Goal: Information Seeking & Learning: Learn about a topic

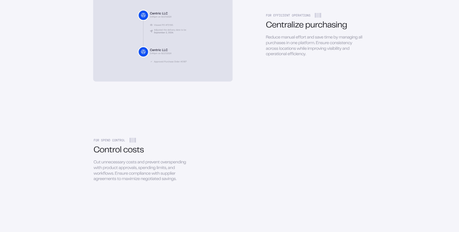
scroll to position [649, 0]
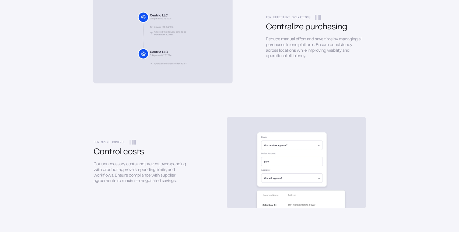
click at [272, 17] on div "FOR EFFICIENT OPERATIONS" at bounding box center [316, 17] width 100 height 5
click at [275, 30] on div "Centralize purchasing" at bounding box center [316, 27] width 100 height 9
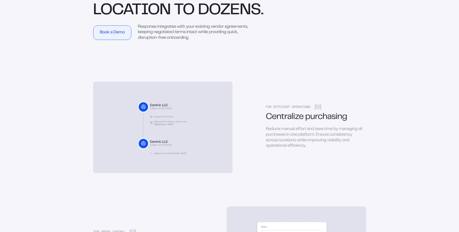
scroll to position [544, 0]
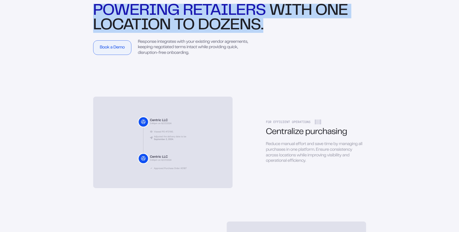
drag, startPoint x: 95, startPoint y: 8, endPoint x: 264, endPoint y: 23, distance: 169.8
click at [264, 23] on div "POWERING RETAILERS WITH ONE LOCATION TO DOZENS." at bounding box center [229, 18] width 273 height 29
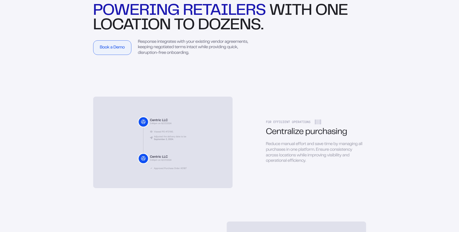
click at [264, 23] on div "POWERING RETAILERS WITH ONE LOCATION TO DOZENS." at bounding box center [229, 18] width 273 height 29
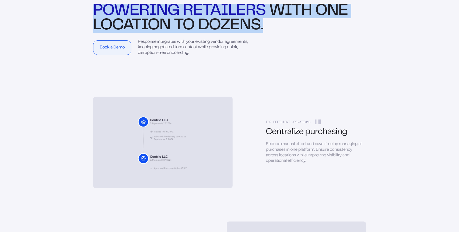
drag, startPoint x: 264, startPoint y: 24, endPoint x: 90, endPoint y: 10, distance: 174.5
click at [90, 10] on div "BUILT TO SCALE POWERING RETAILERS WITH ONE LOCATION TO DOZENS. Book a Demo Resp…" at bounding box center [230, 197] width 388 height 534
drag, startPoint x: 97, startPoint y: 11, endPoint x: 274, endPoint y: 30, distance: 178.0
click at [274, 30] on div "POWERING RETAILERS WITH ONE LOCATION TO DOZENS." at bounding box center [229, 18] width 273 height 29
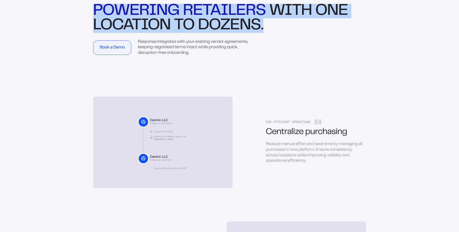
click at [274, 30] on div "POWERING RETAILERS WITH ONE LOCATION TO DOZENS." at bounding box center [229, 18] width 273 height 29
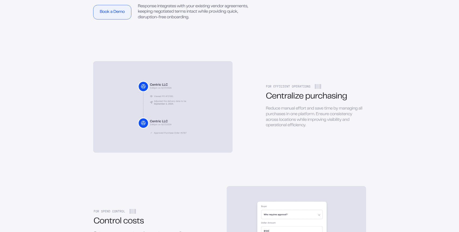
scroll to position [584, 0]
